Goal: Task Accomplishment & Management: Manage account settings

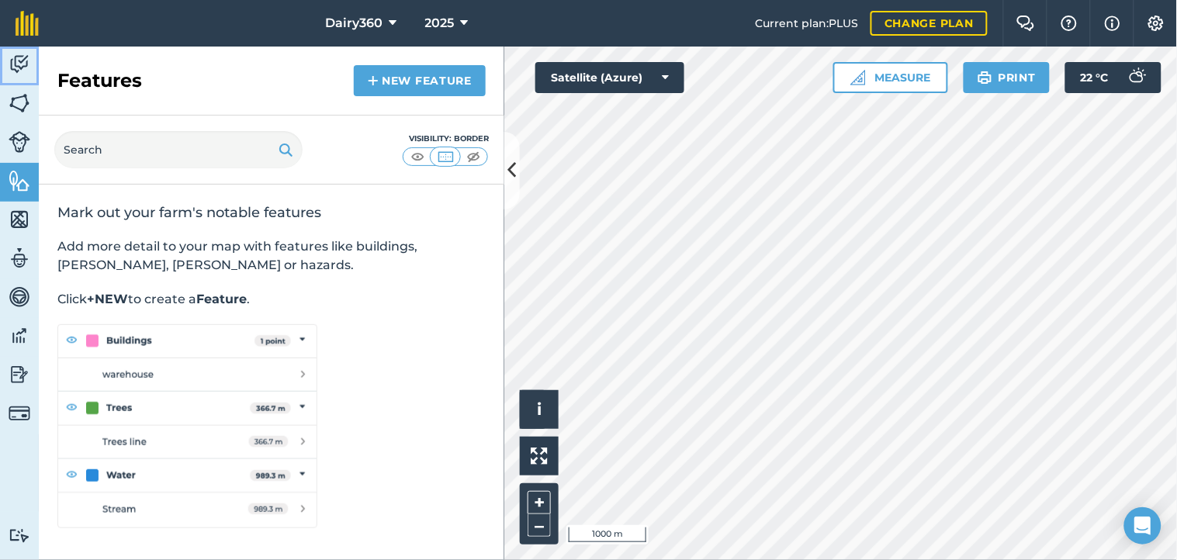
click at [19, 64] on img at bounding box center [20, 64] width 22 height 23
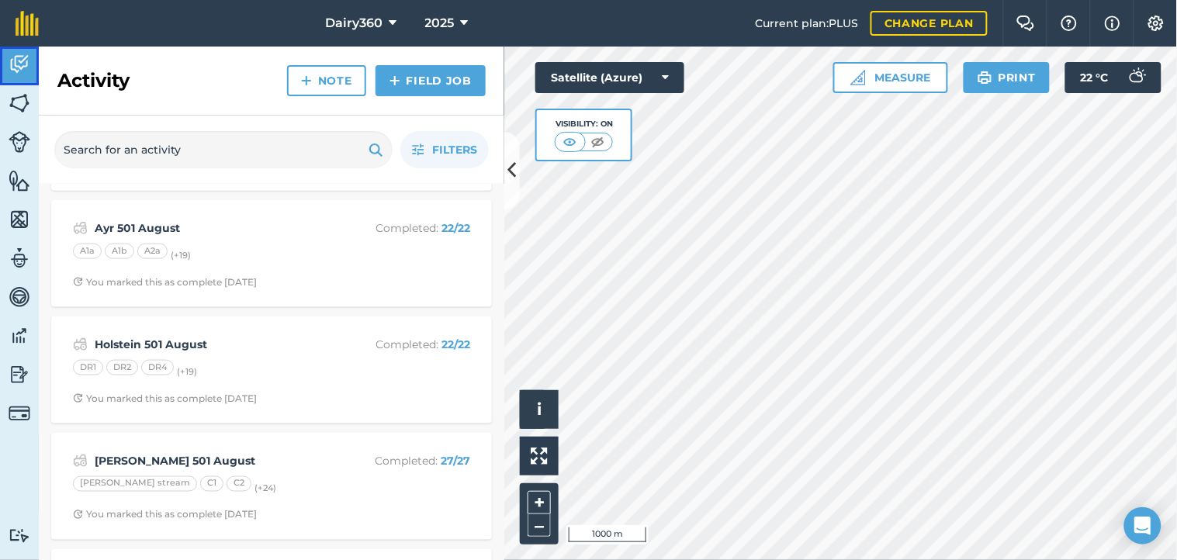
scroll to position [345, 0]
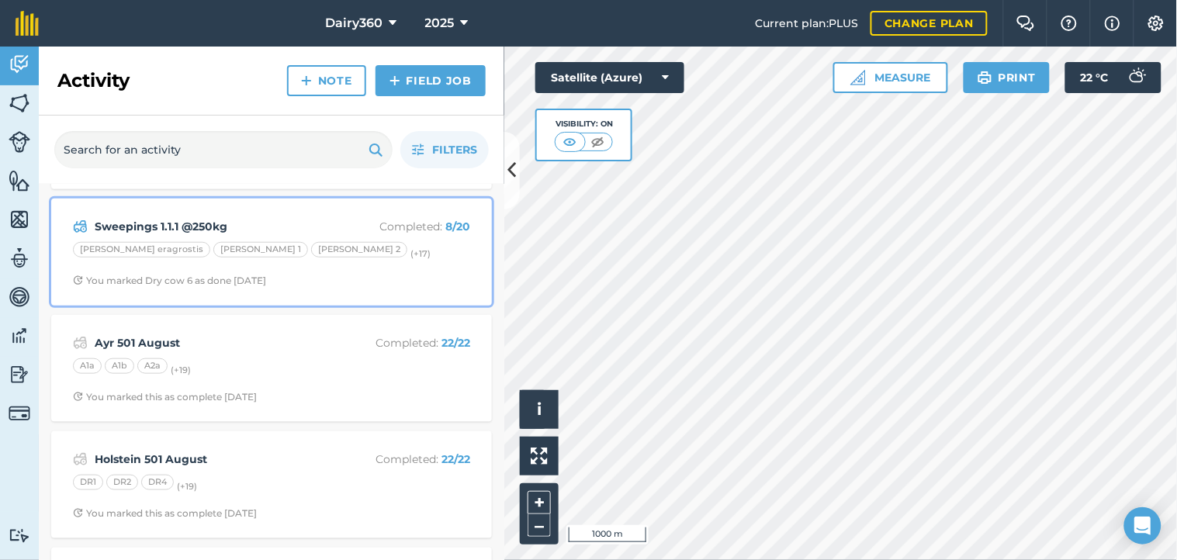
click at [400, 222] on p "Completed : 8 / 20" at bounding box center [408, 226] width 123 height 17
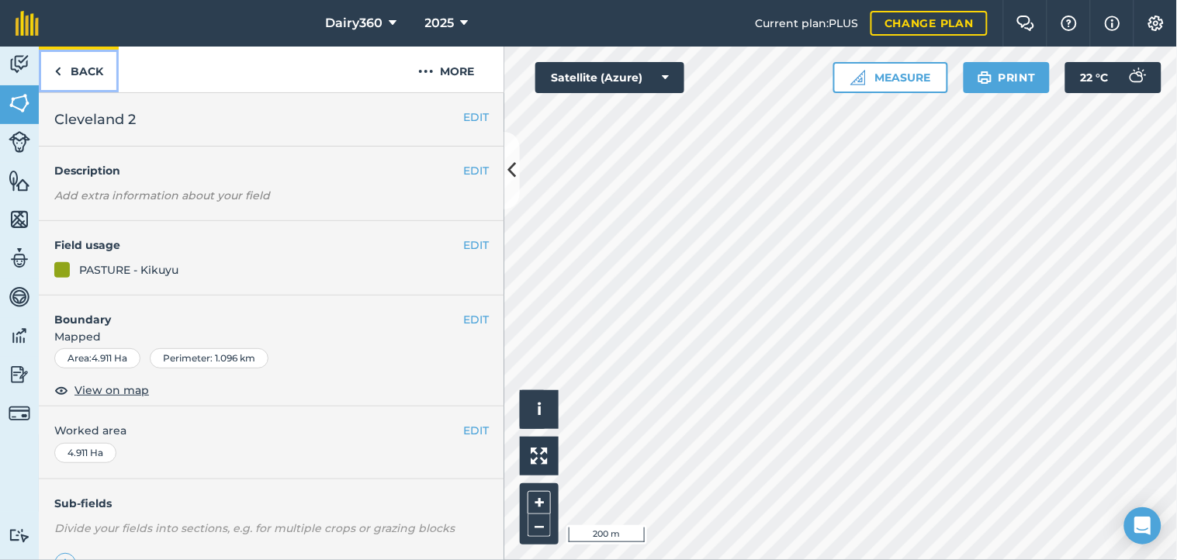
click at [59, 71] on img at bounding box center [57, 71] width 7 height 19
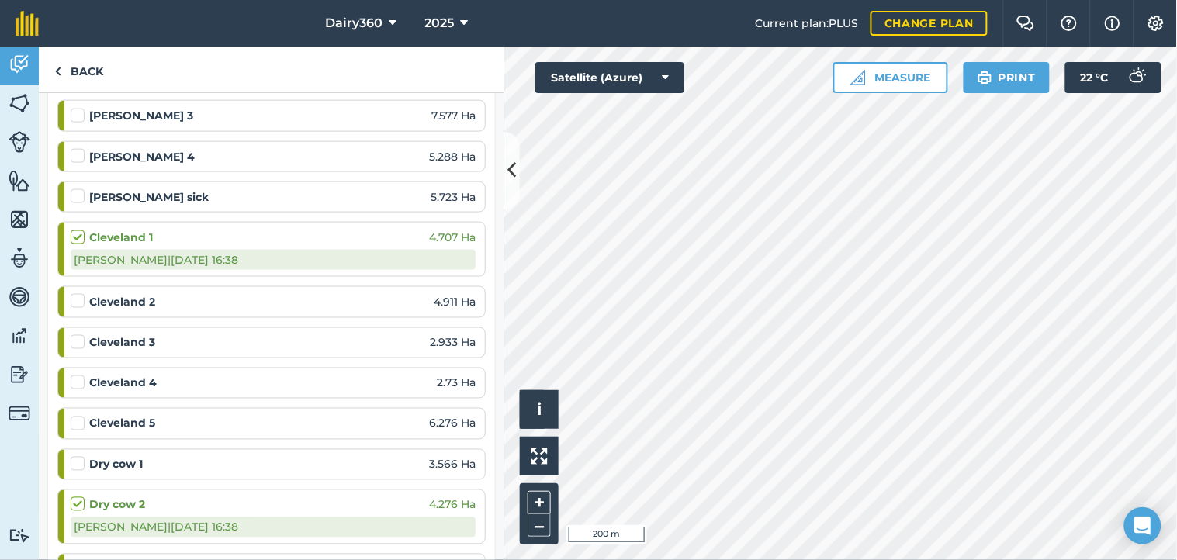
scroll to position [575, 0]
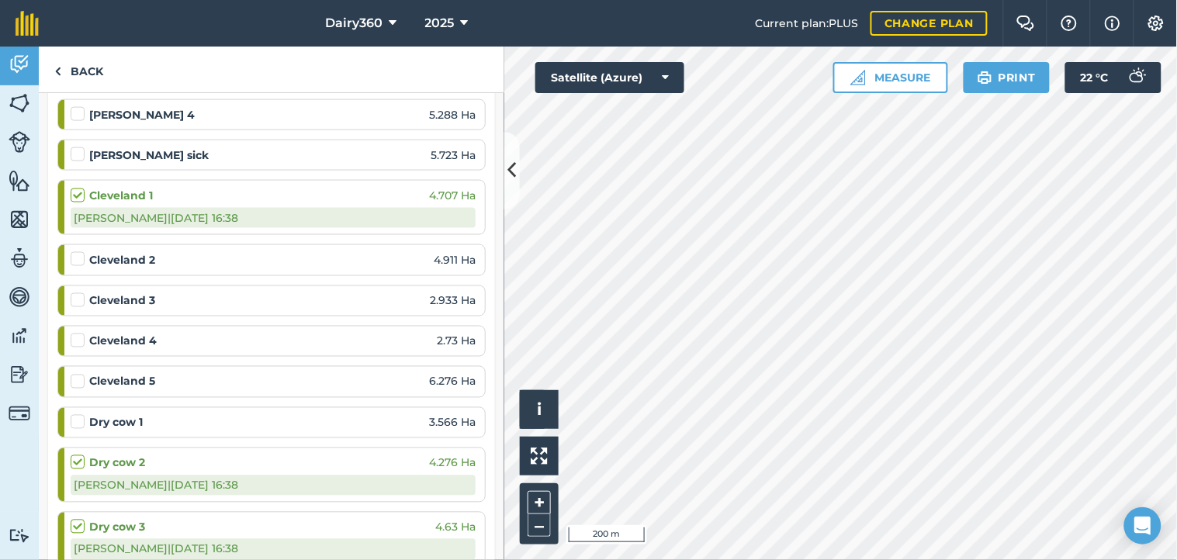
click at [78, 251] on label at bounding box center [80, 251] width 19 height 0
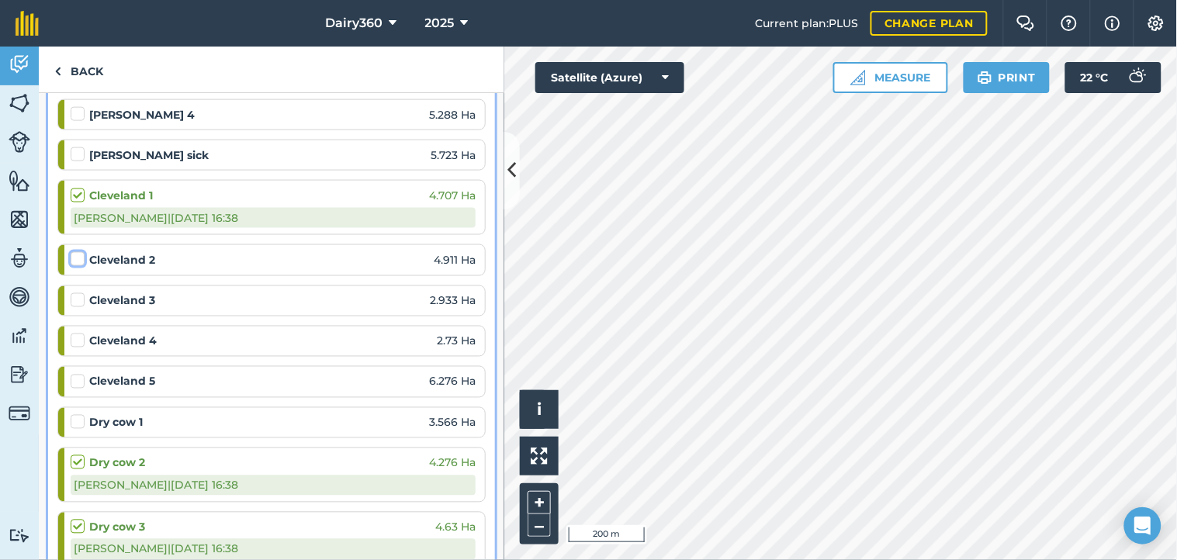
click at [78, 260] on input "checkbox" at bounding box center [76, 256] width 10 height 10
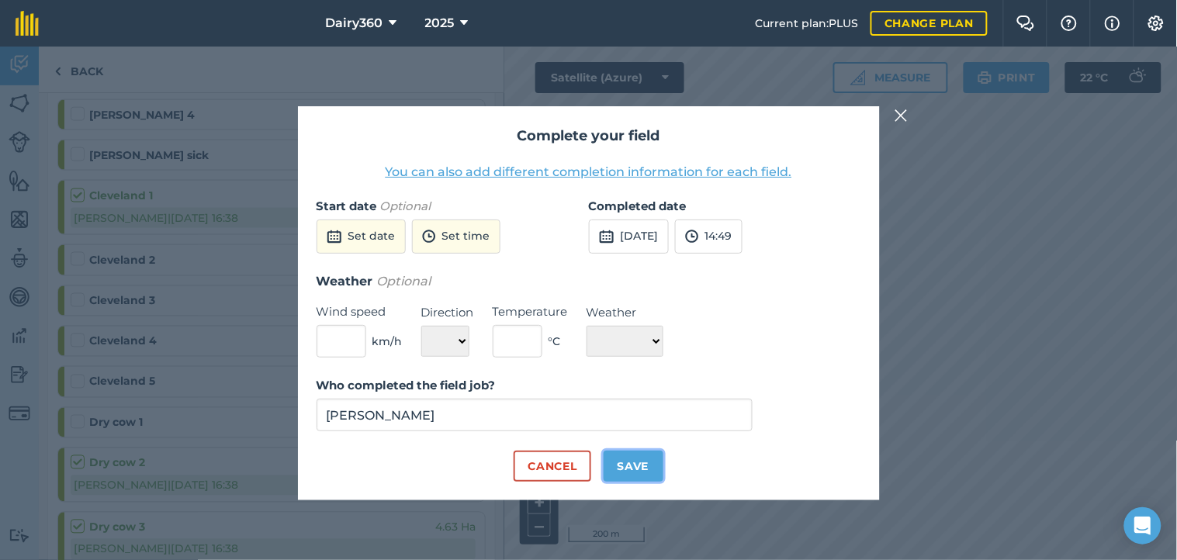
click at [633, 454] on button "Save" at bounding box center [634, 466] width 60 height 31
checkbox input "true"
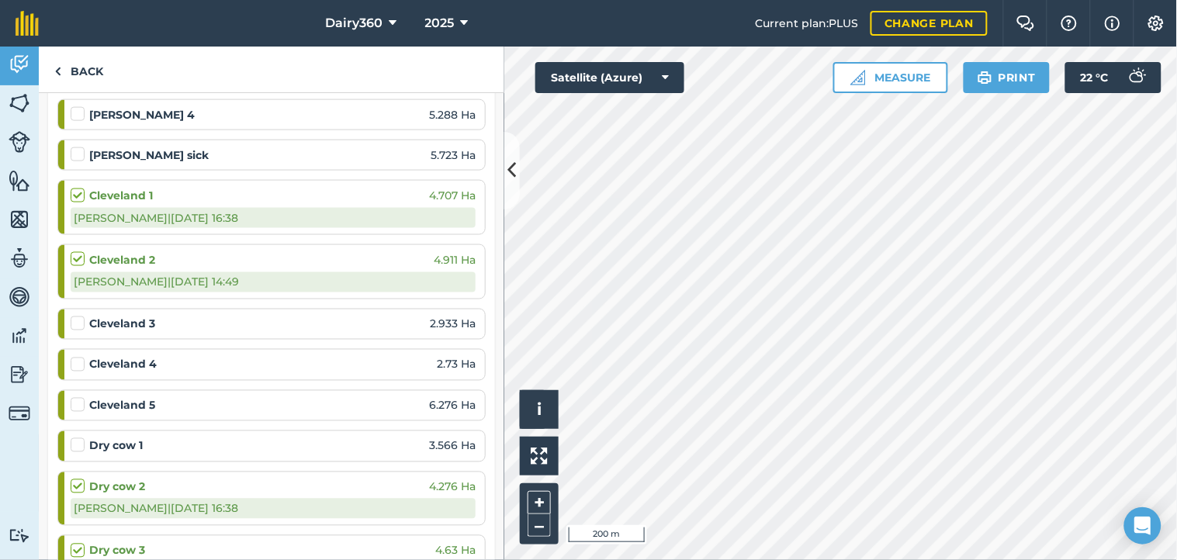
click at [75, 316] on label at bounding box center [80, 316] width 19 height 0
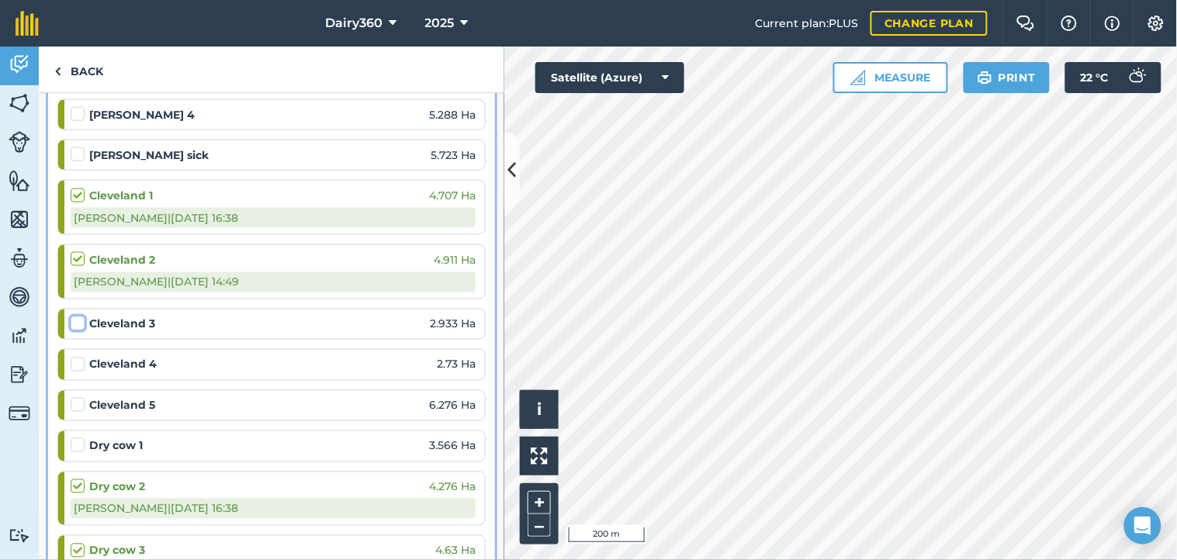
click at [75, 324] on input "checkbox" at bounding box center [76, 321] width 10 height 10
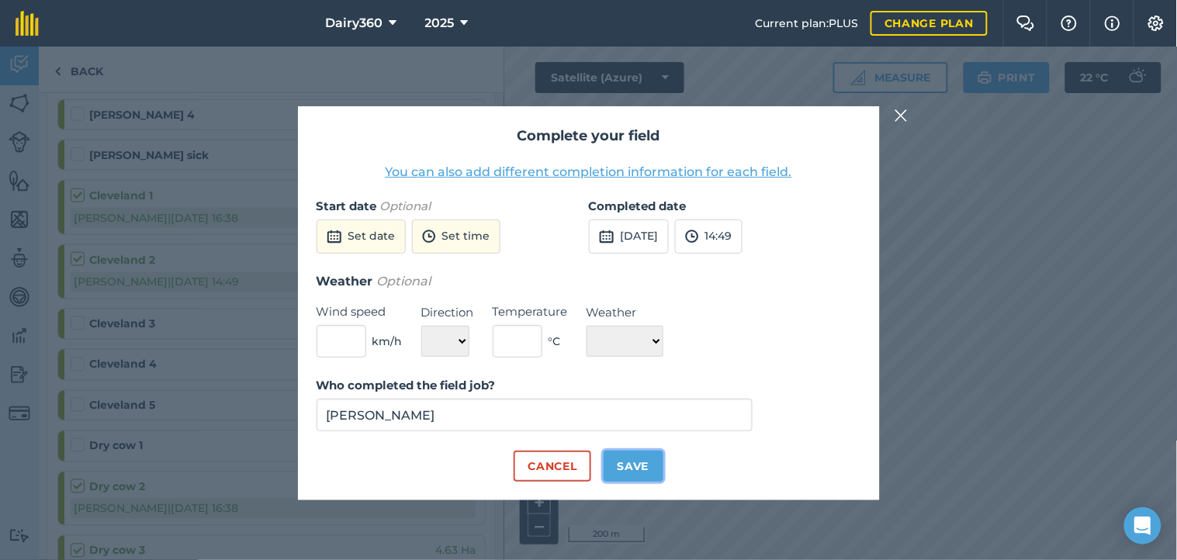
click at [633, 471] on button "Save" at bounding box center [634, 466] width 60 height 31
checkbox input "true"
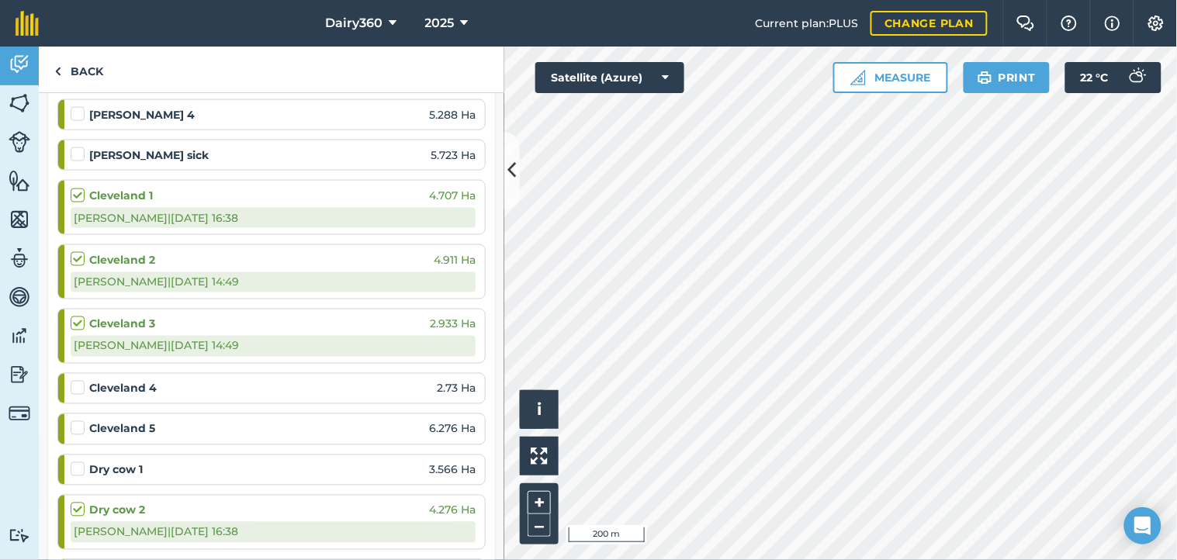
click at [73, 380] on label at bounding box center [80, 380] width 19 height 0
click at [73, 385] on input "checkbox" at bounding box center [76, 385] width 10 height 10
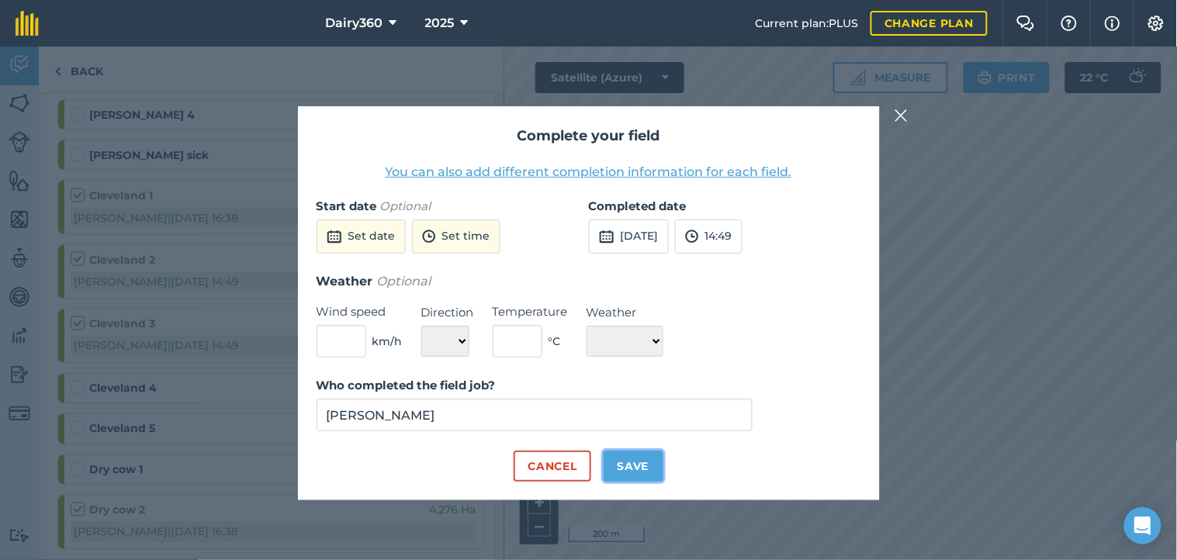
click at [629, 453] on button "Save" at bounding box center [634, 466] width 60 height 31
checkbox input "true"
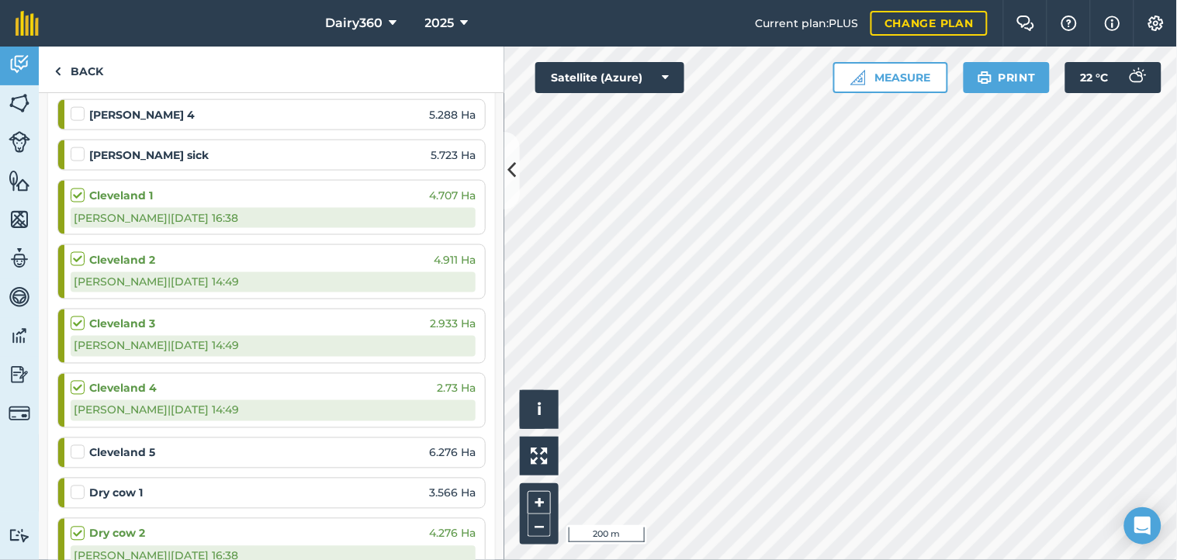
scroll to position [689, 0]
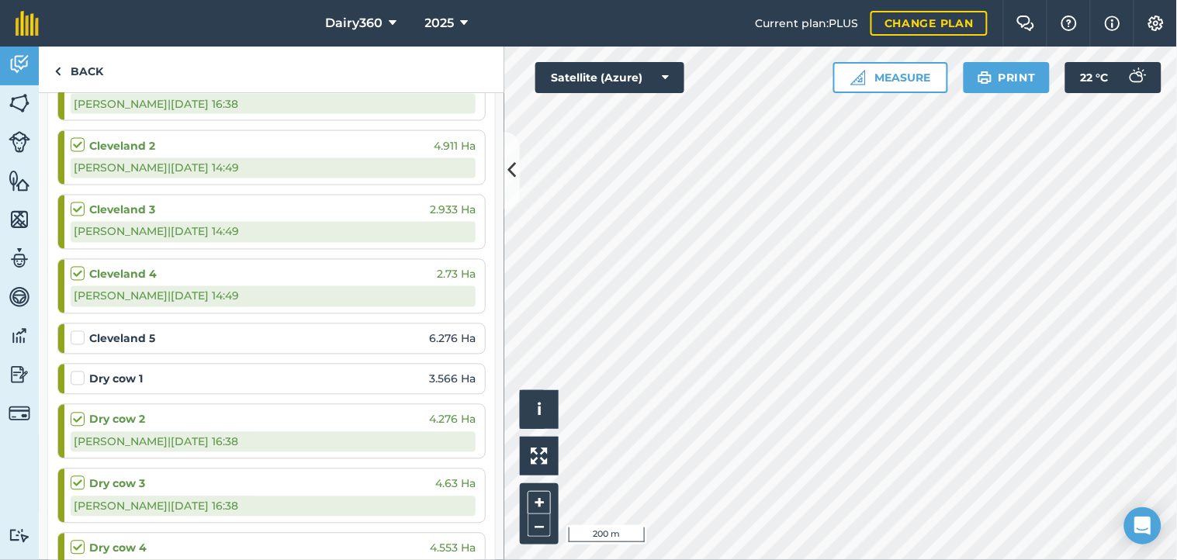
click at [78, 331] on label at bounding box center [80, 331] width 19 height 0
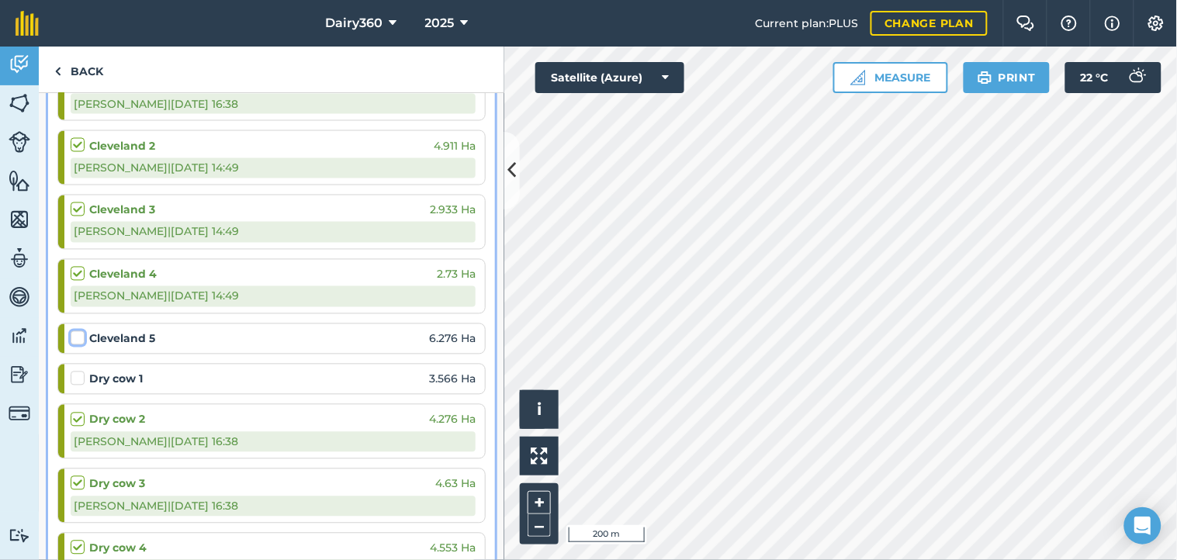
click at [78, 339] on input "checkbox" at bounding box center [76, 336] width 10 height 10
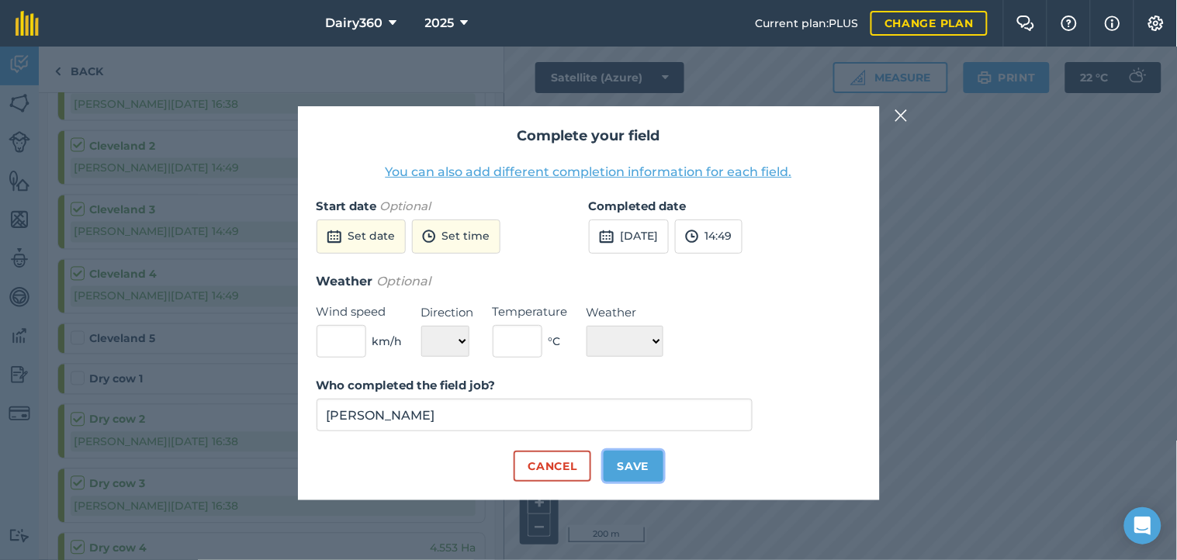
click at [633, 466] on button "Save" at bounding box center [634, 466] width 60 height 31
checkbox input "true"
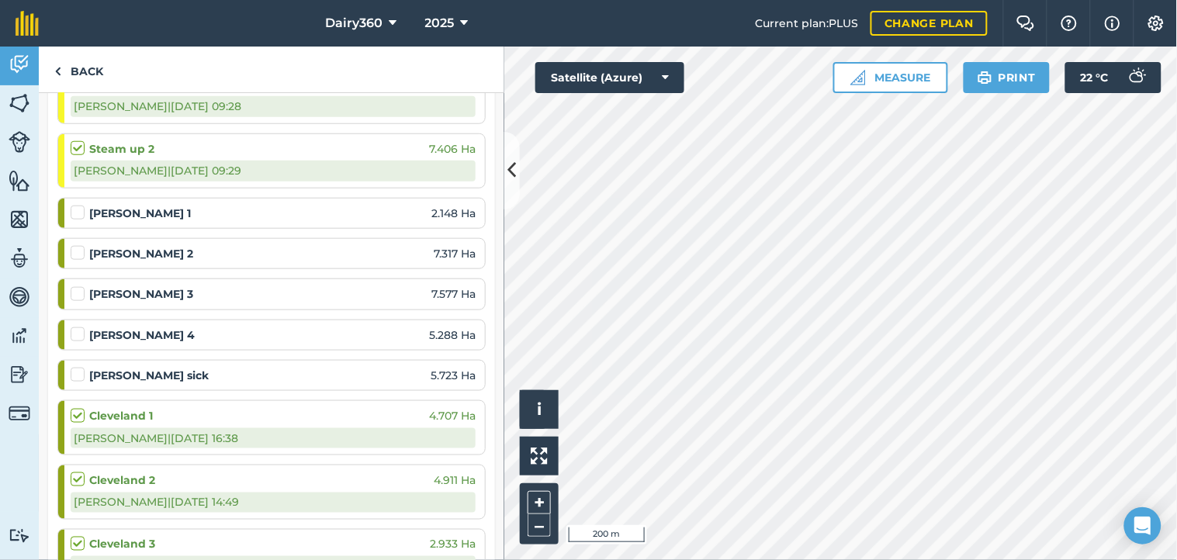
scroll to position [345, 0]
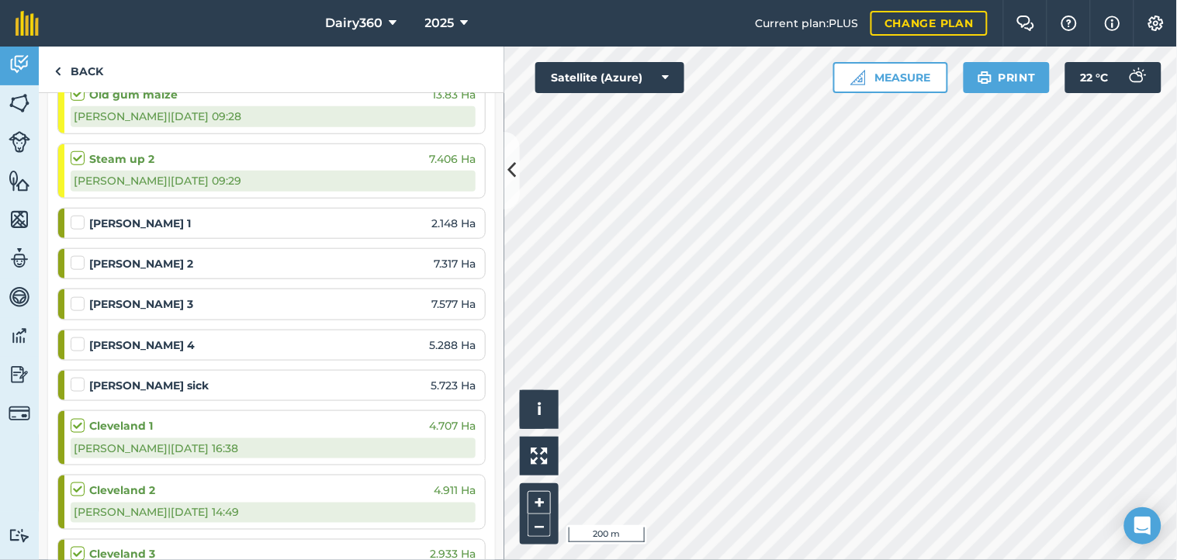
click at [79, 215] on label at bounding box center [80, 215] width 19 height 0
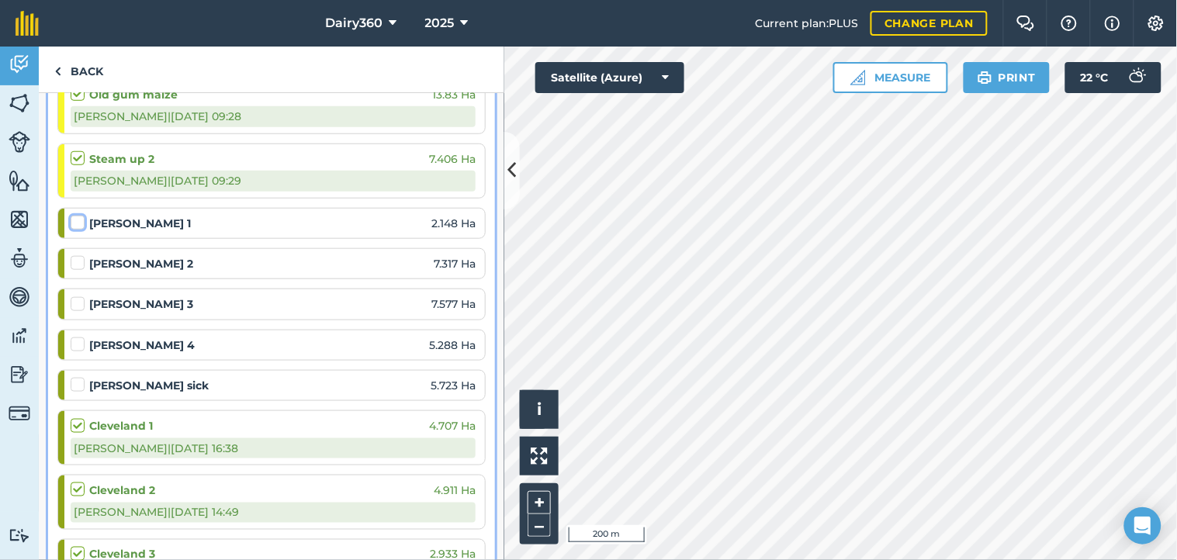
click at [79, 220] on input "checkbox" at bounding box center [76, 220] width 10 height 10
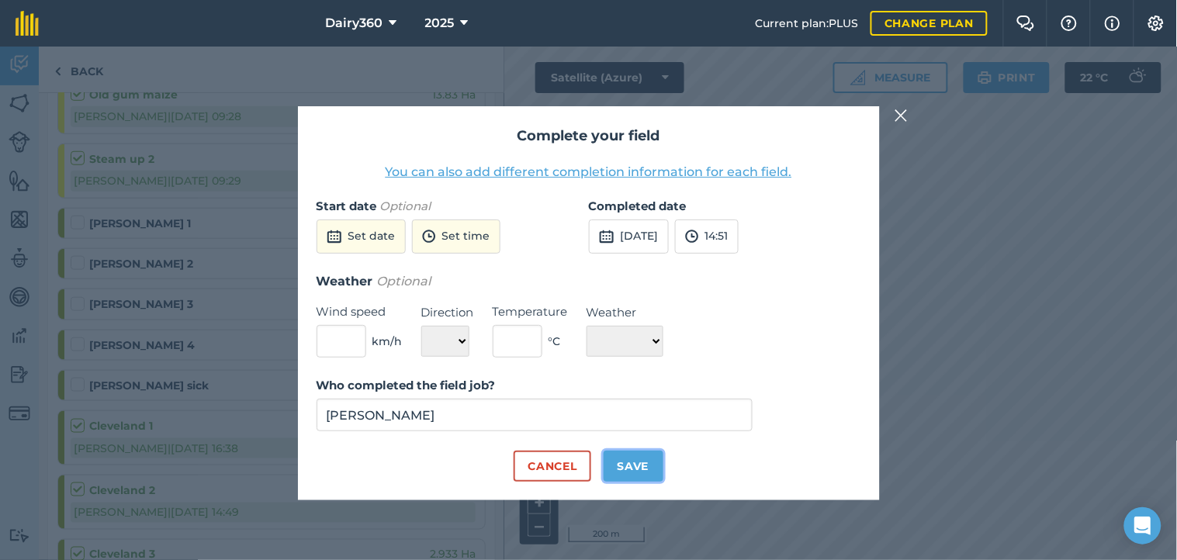
click at [622, 461] on button "Save" at bounding box center [634, 466] width 60 height 31
checkbox input "true"
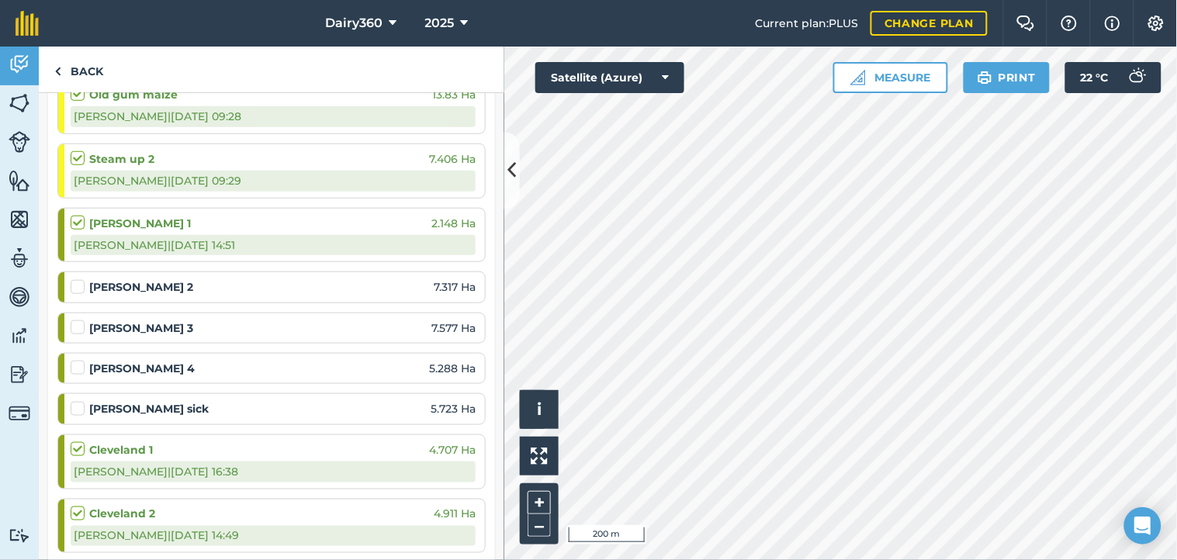
click at [74, 401] on label at bounding box center [80, 401] width 19 height 0
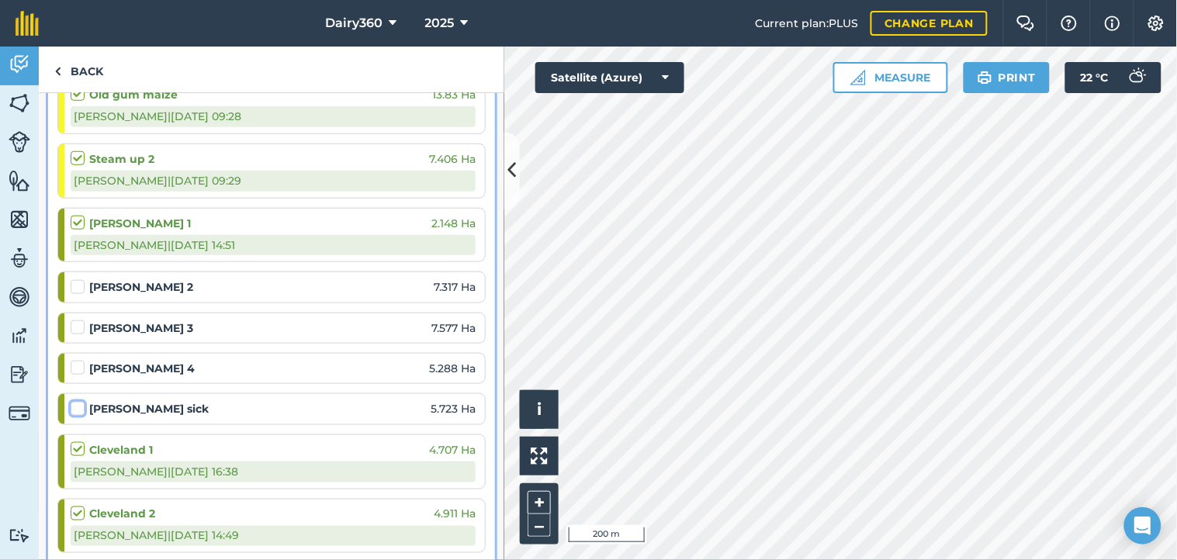
click at [74, 409] on input "checkbox" at bounding box center [76, 406] width 10 height 10
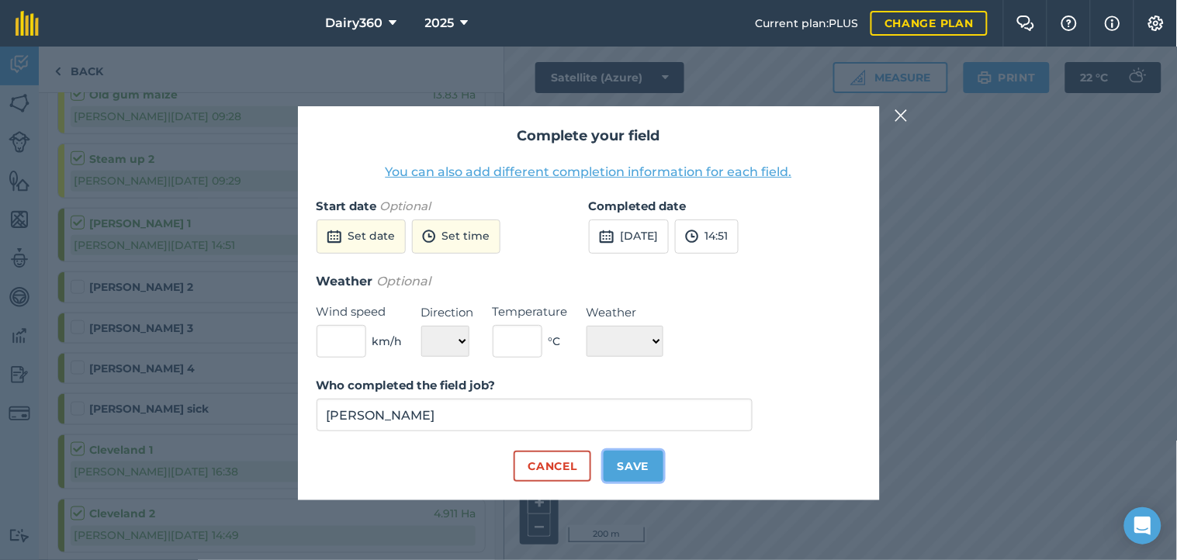
click at [629, 466] on button "Save" at bounding box center [634, 466] width 60 height 31
checkbox input "true"
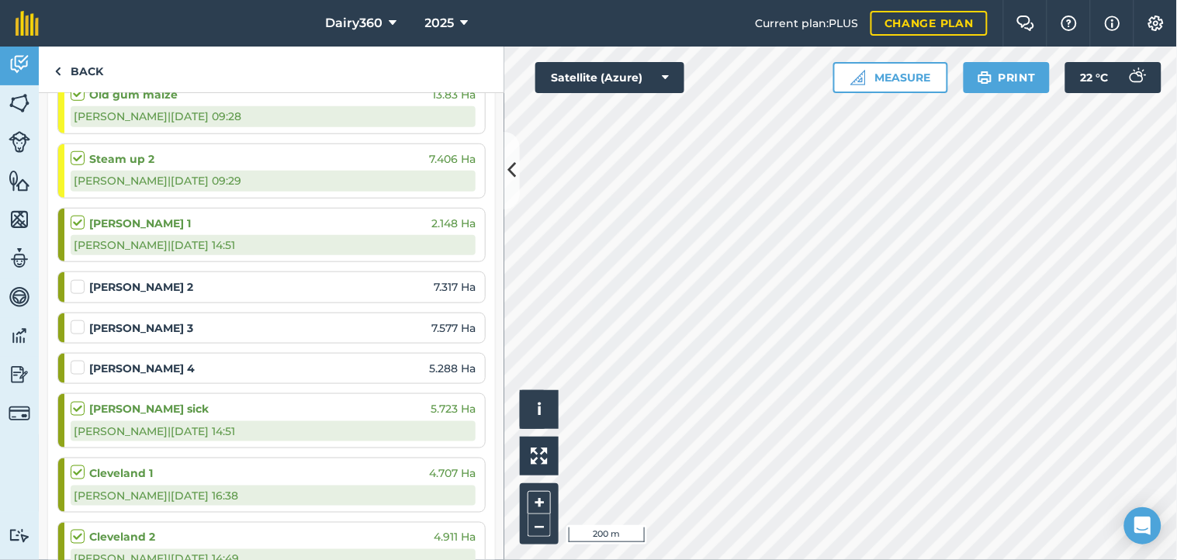
click at [75, 360] on label at bounding box center [80, 360] width 19 height 0
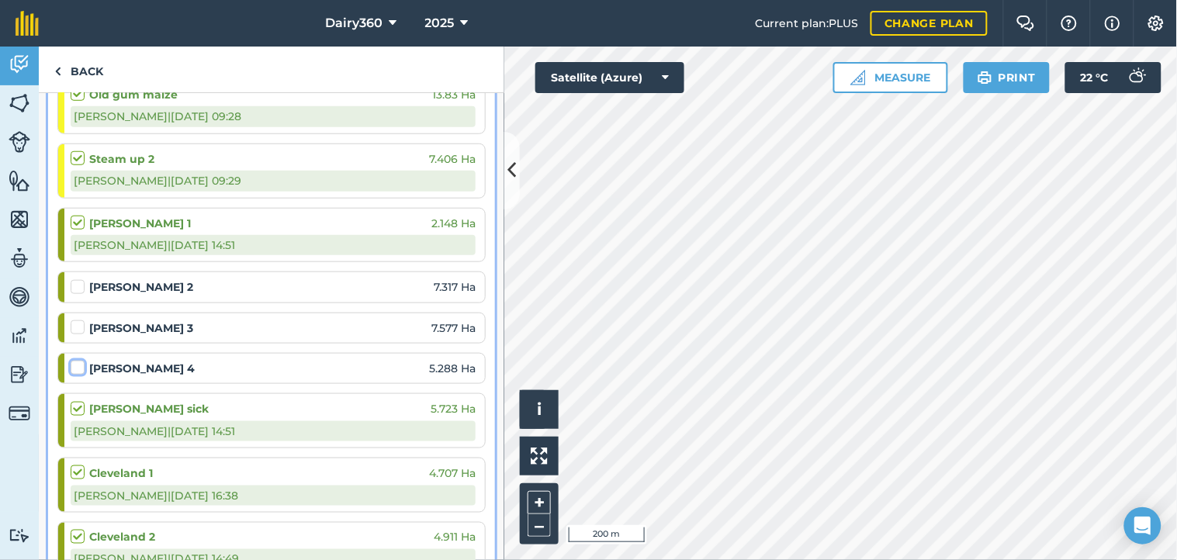
click at [75, 366] on input "checkbox" at bounding box center [76, 365] width 10 height 10
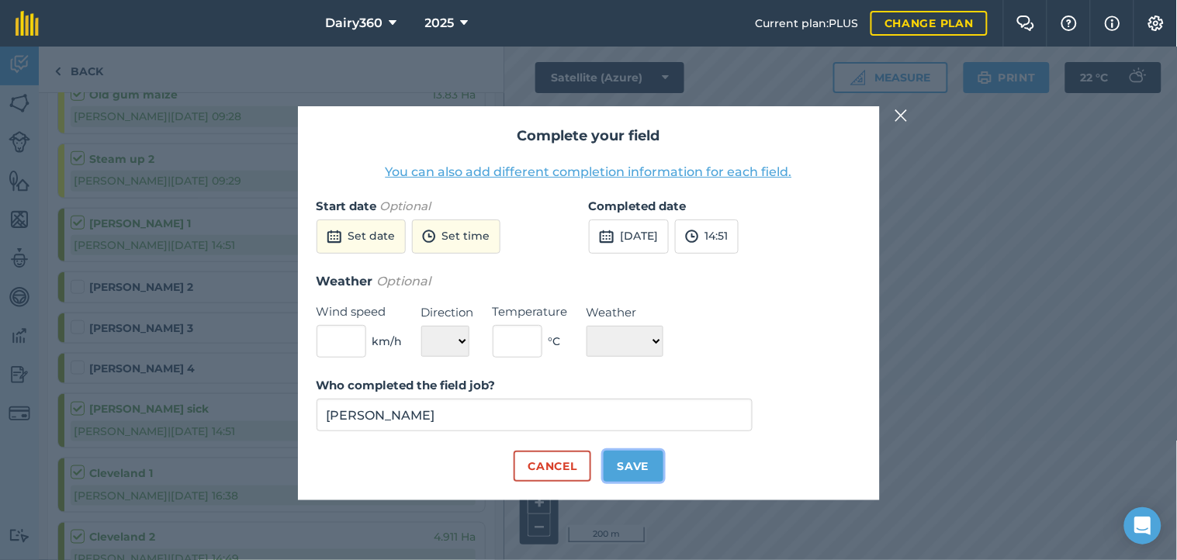
click at [636, 473] on button "Save" at bounding box center [634, 466] width 60 height 31
checkbox input "true"
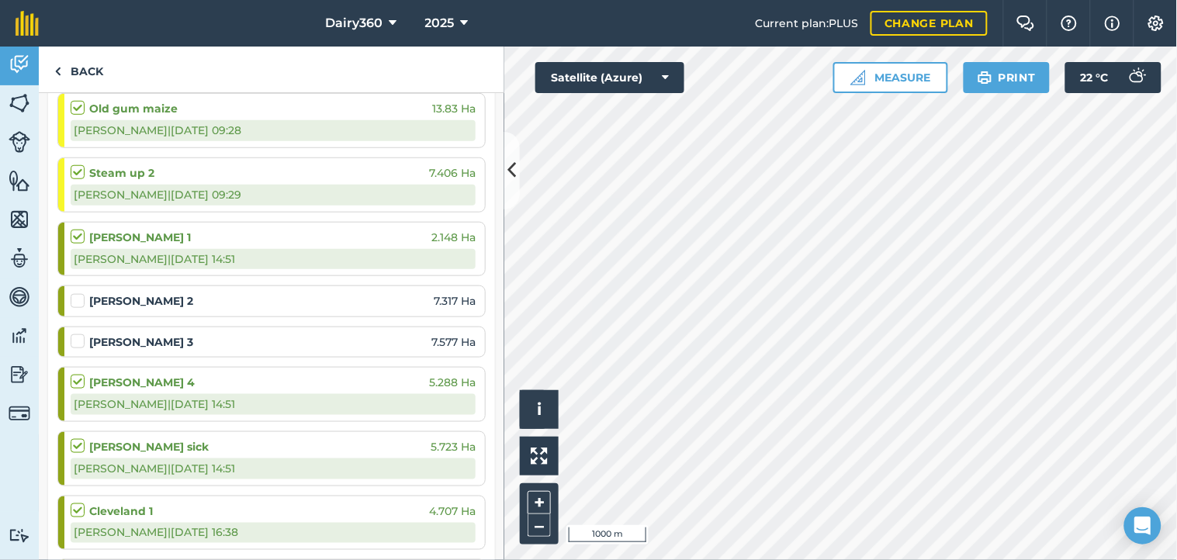
scroll to position [0, 0]
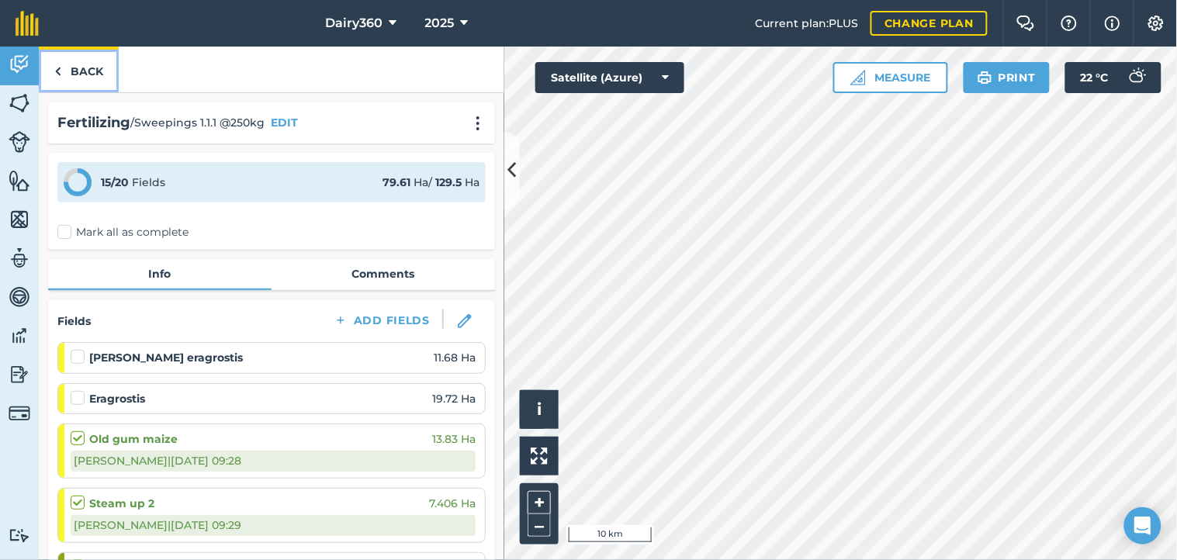
click at [67, 73] on link "Back" at bounding box center [79, 70] width 80 height 46
